Goal: Task Accomplishment & Management: Use online tool/utility

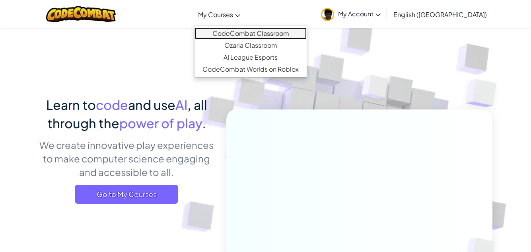
click at [297, 33] on link "CodeCombat Classroom" at bounding box center [250, 33] width 112 height 12
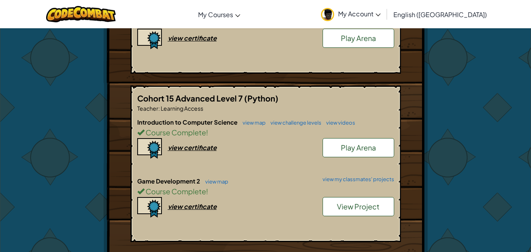
scroll to position [222, 0]
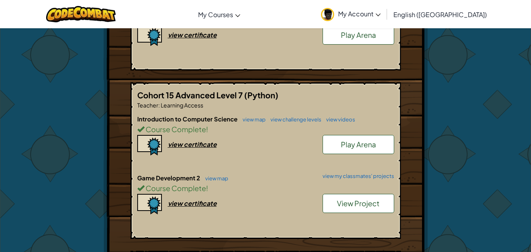
click at [365, 198] on span "View Project" at bounding box center [358, 202] width 43 height 9
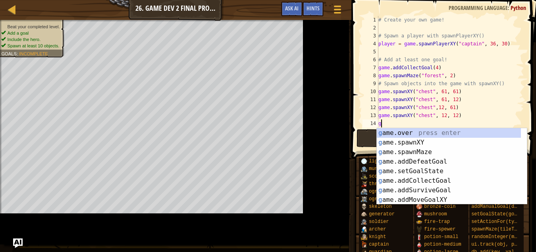
click at [401, 144] on div "g ame.over press enter g ame.spawnXY press enter g ame.spawnMaze press enter g …" at bounding box center [449, 175] width 144 height 95
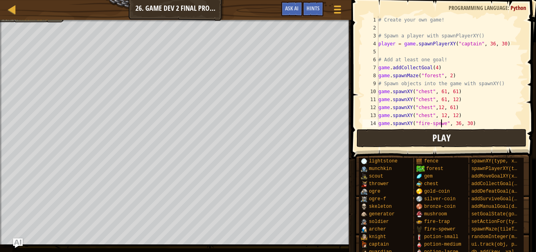
scroll to position [4, 5]
click at [457, 123] on div "# Create your own game! # Spawn a player with spawnPlayerXY() player = game . s…" at bounding box center [447, 79] width 141 height 127
click at [465, 123] on div "# Create your own game! # Spawn a player with spawnPlayerXY() player = game . s…" at bounding box center [447, 79] width 141 height 127
click at [469, 124] on div "# Create your own game! # Spawn a player with spawnPlayerXY() player = game . s…" at bounding box center [447, 79] width 141 height 127
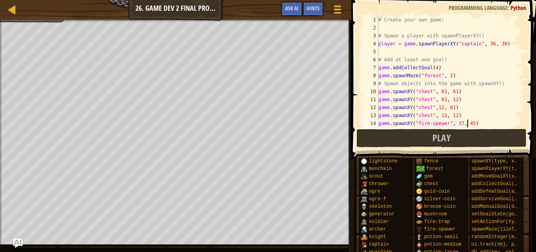
scroll to position [4, 7]
type textarea "game.spawnXY("fire-spewer", 37, 45)"
